Goal: Task Accomplishment & Management: Complete application form

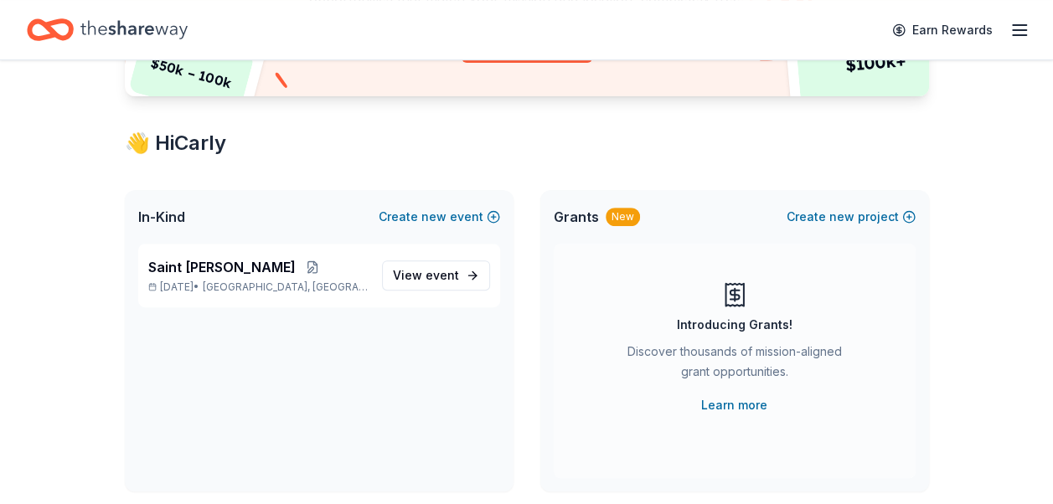
scroll to position [247, 0]
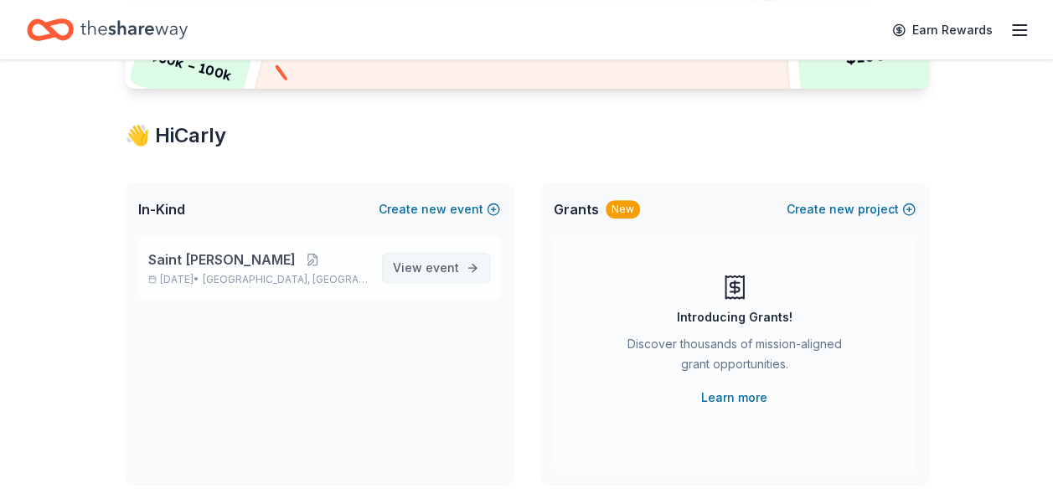
click at [422, 259] on span "View event" at bounding box center [426, 268] width 66 height 20
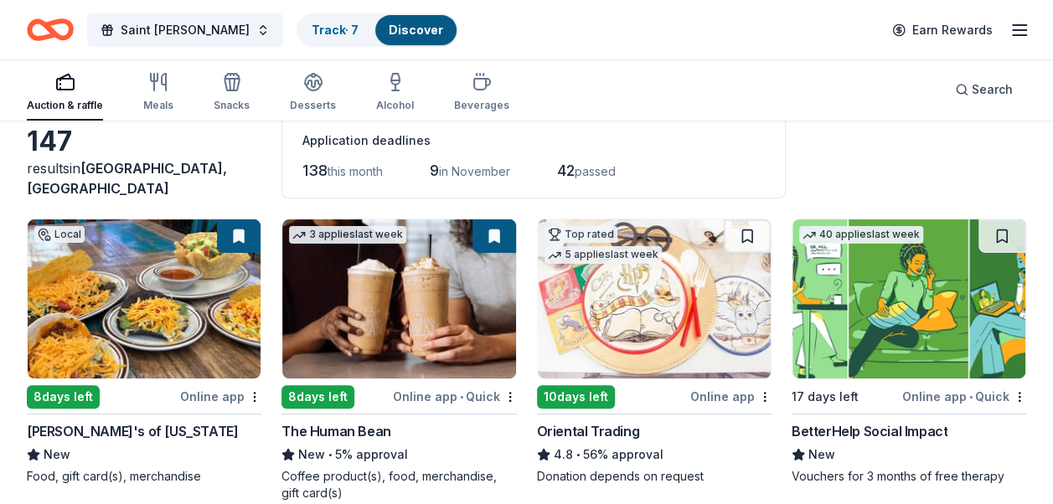
scroll to position [101, 0]
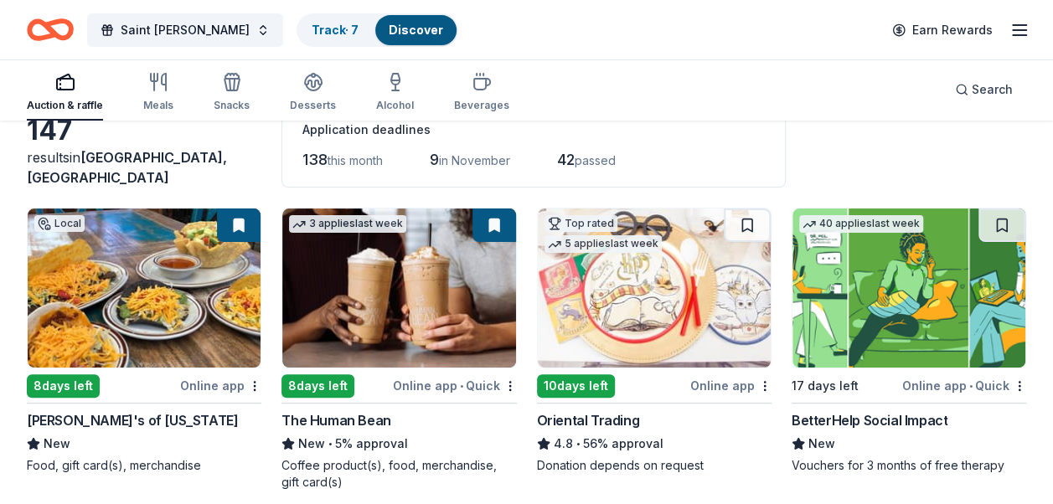
click at [422, 295] on img at bounding box center [398, 288] width 233 height 159
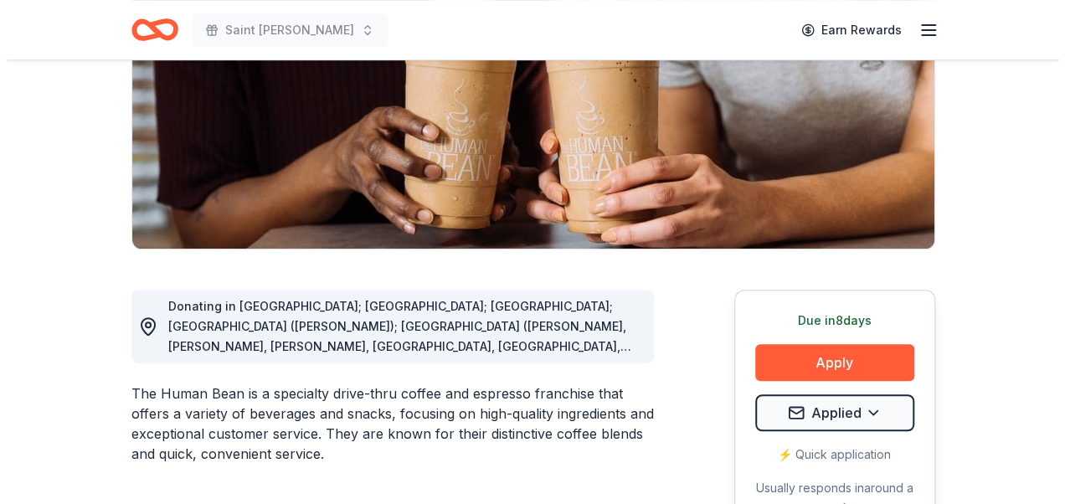
scroll to position [264, 0]
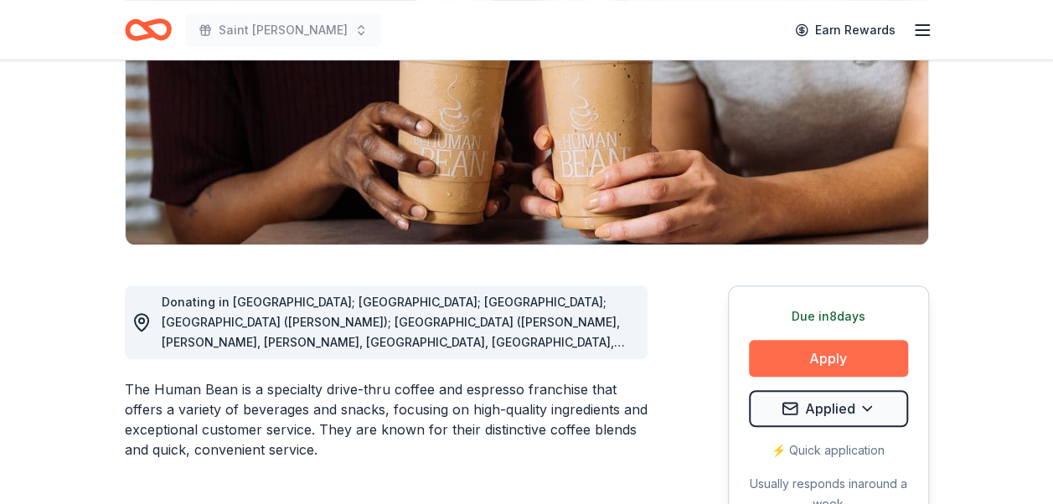
click at [776, 350] on button "Apply" at bounding box center [828, 358] width 159 height 37
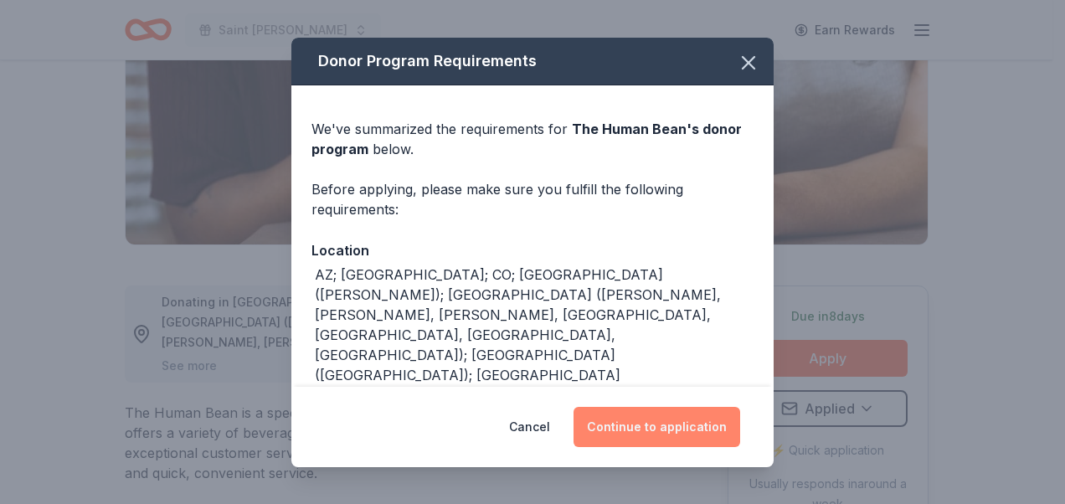
click at [637, 434] on button "Continue to application" at bounding box center [657, 427] width 167 height 40
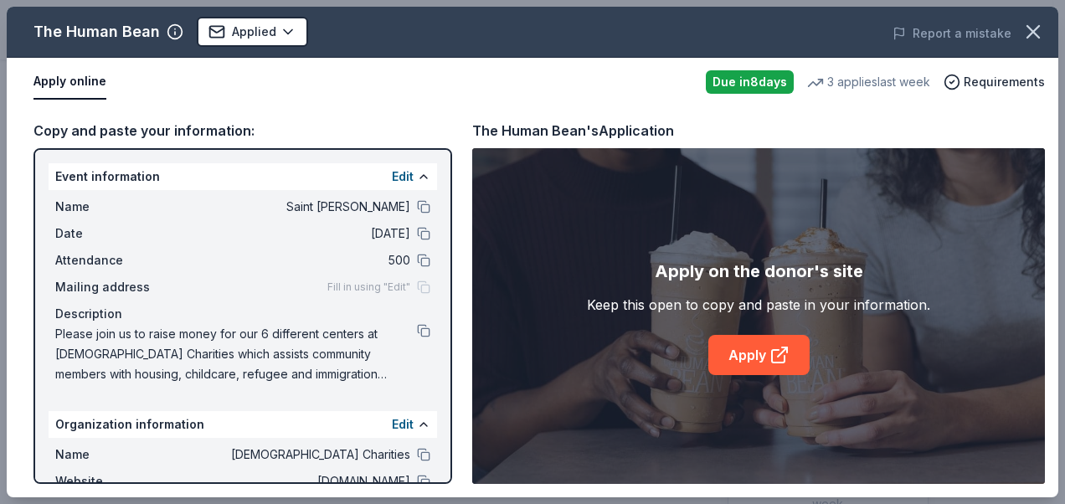
scroll to position [143, 0]
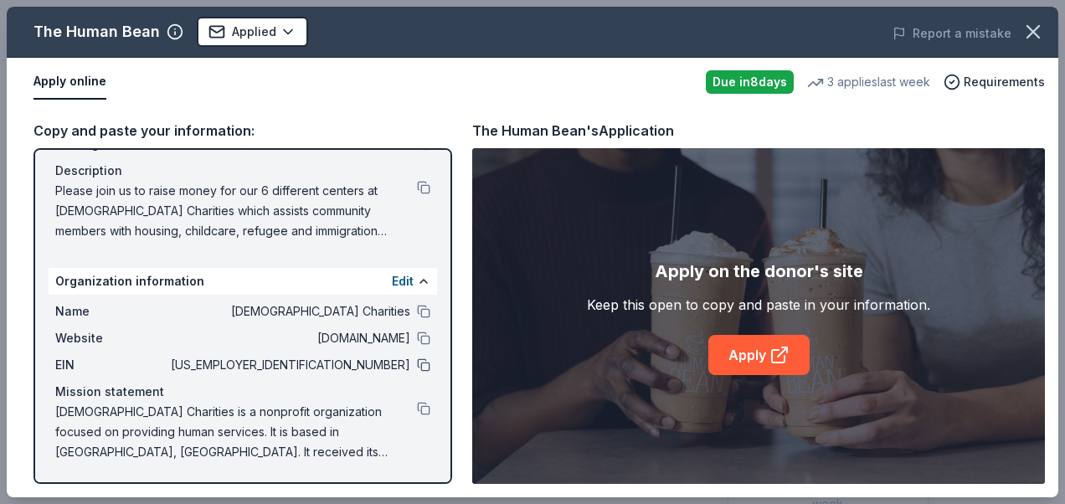
click at [417, 364] on button at bounding box center [423, 364] width 13 height 13
